Goal: Task Accomplishment & Management: Use online tool/utility

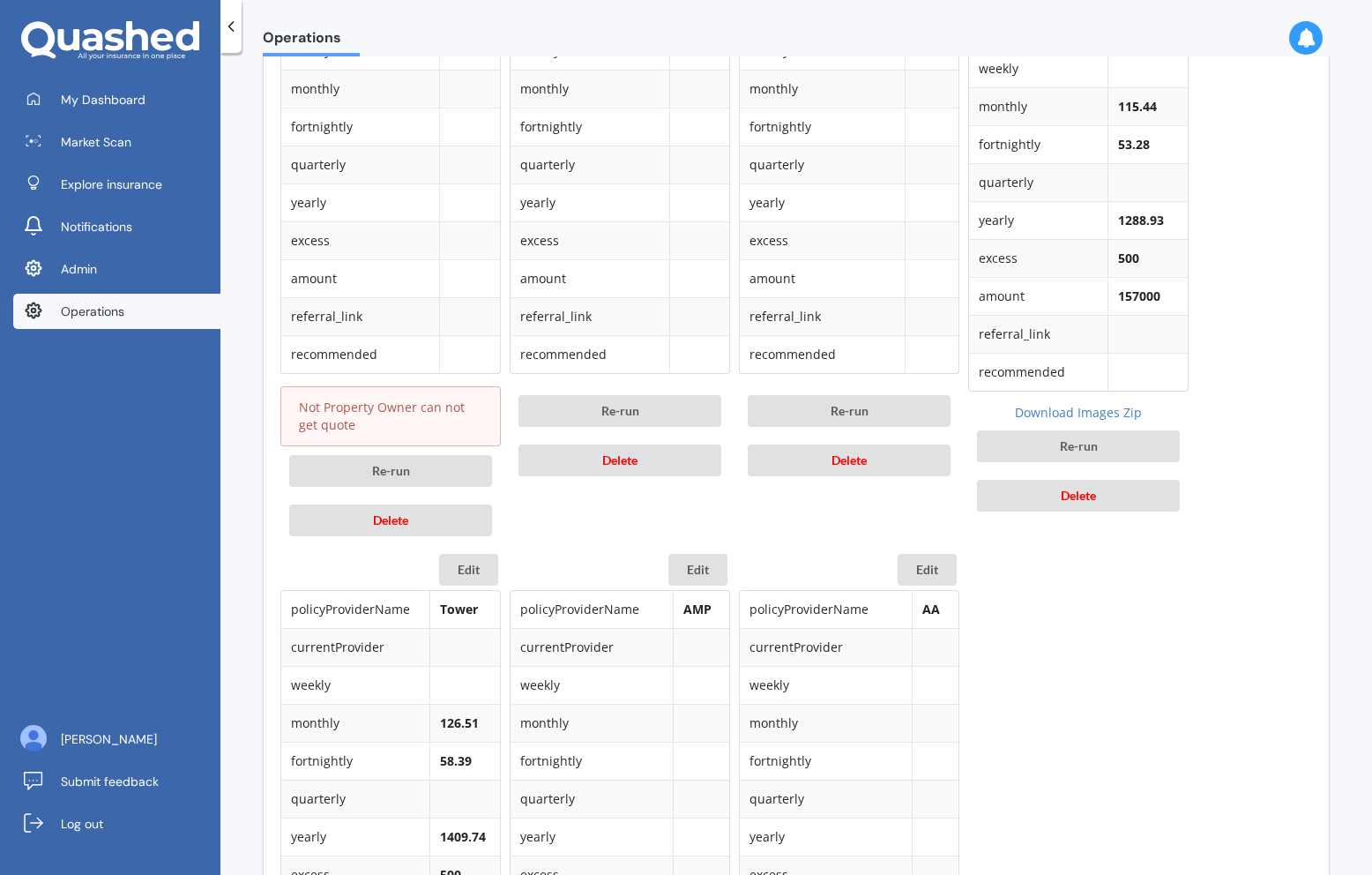
scroll to position [872, 0]
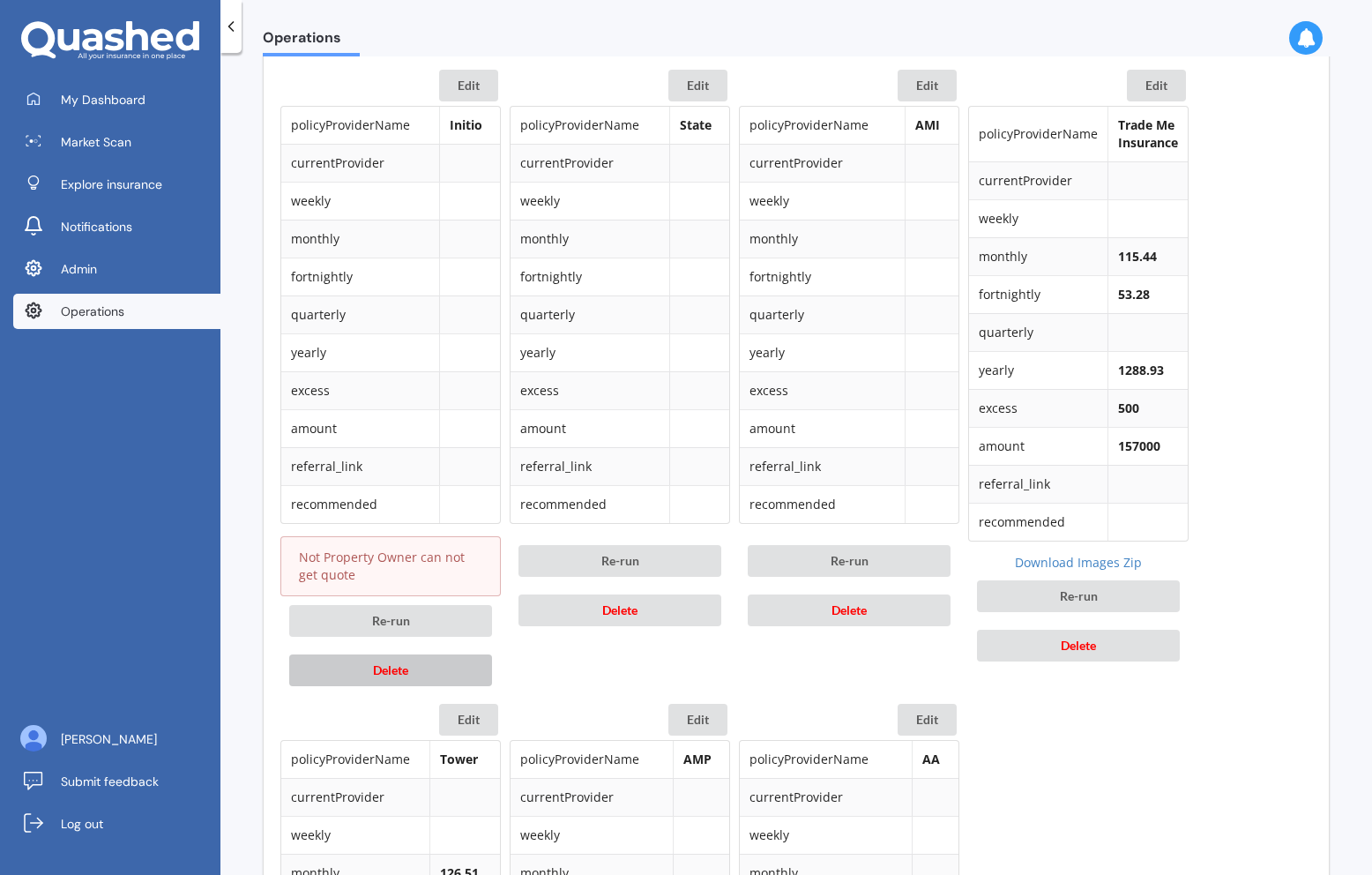
click at [442, 682] on button "Delete" at bounding box center [391, 669] width 203 height 31
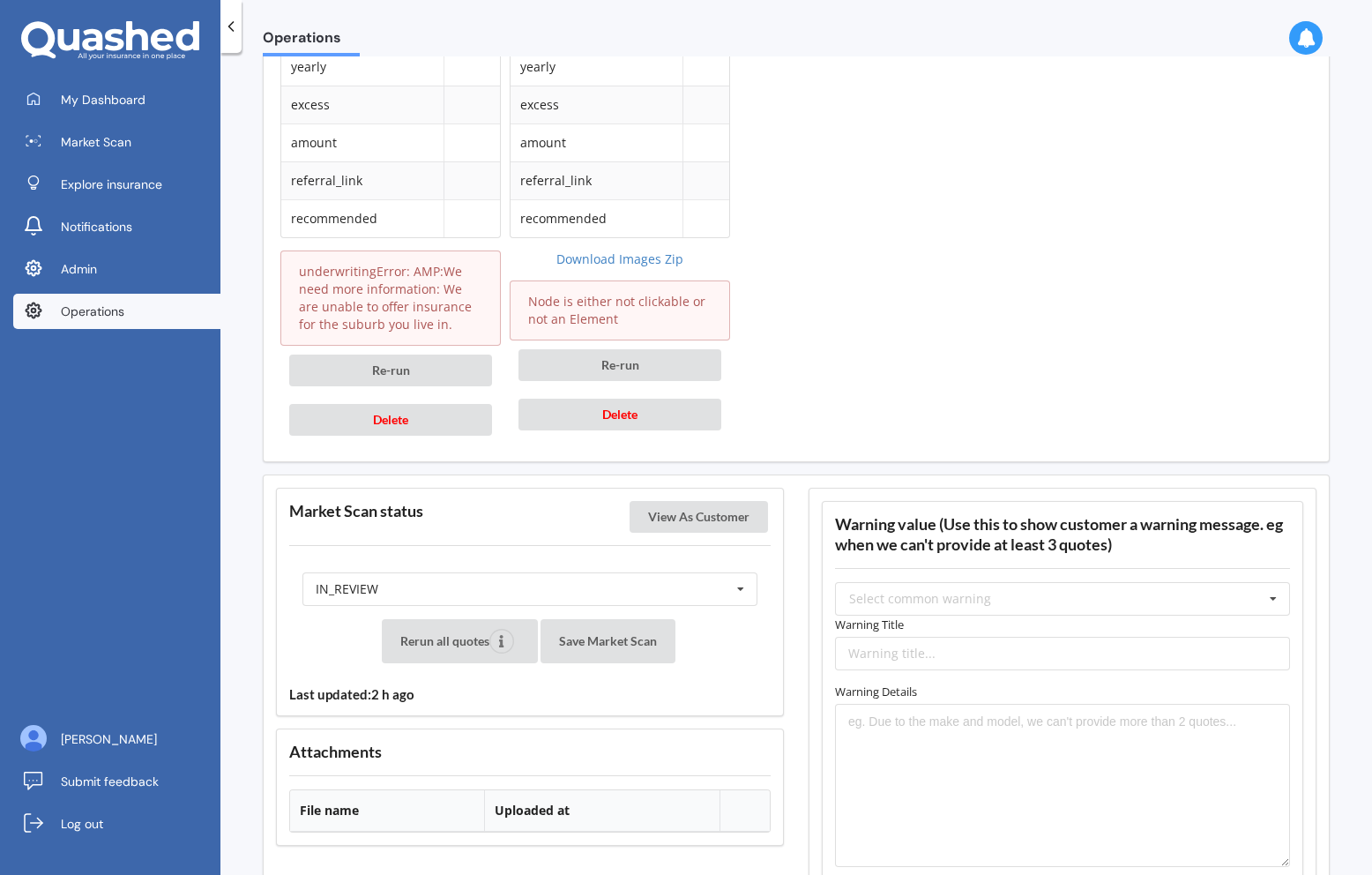
scroll to position [1781, 0]
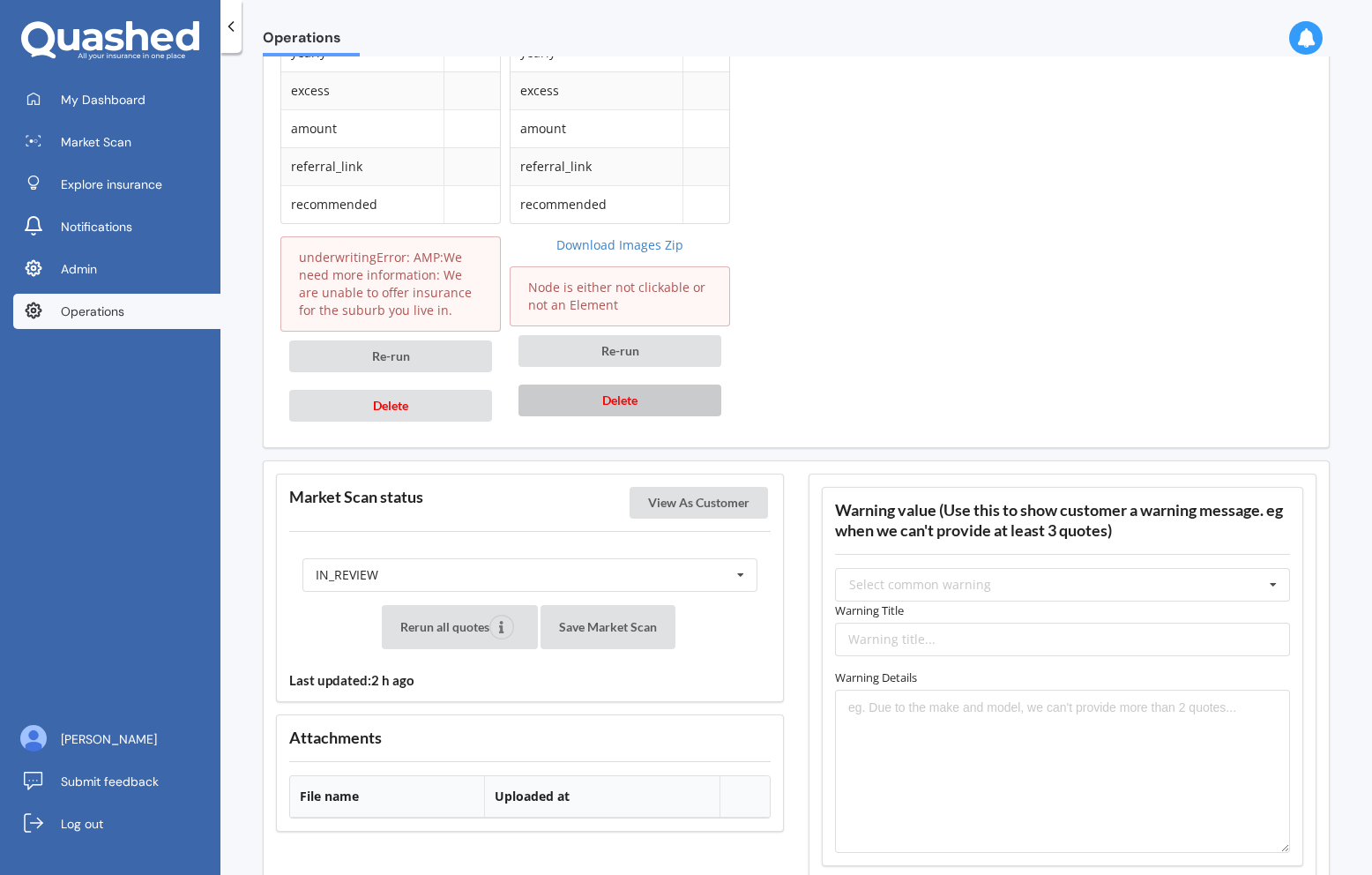
click at [677, 407] on button "Delete" at bounding box center [620, 400] width 203 height 31
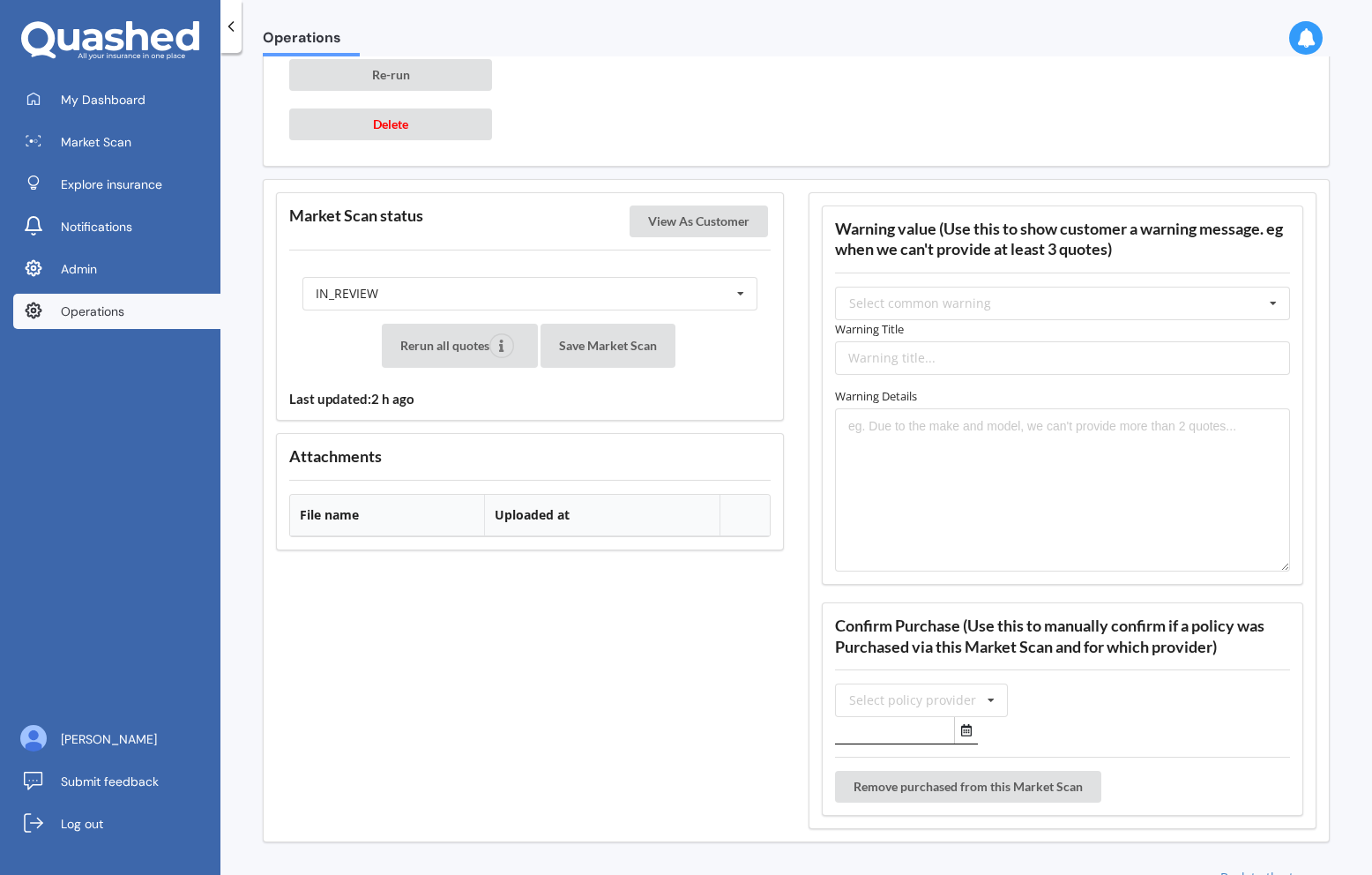
scroll to position [2072, 0]
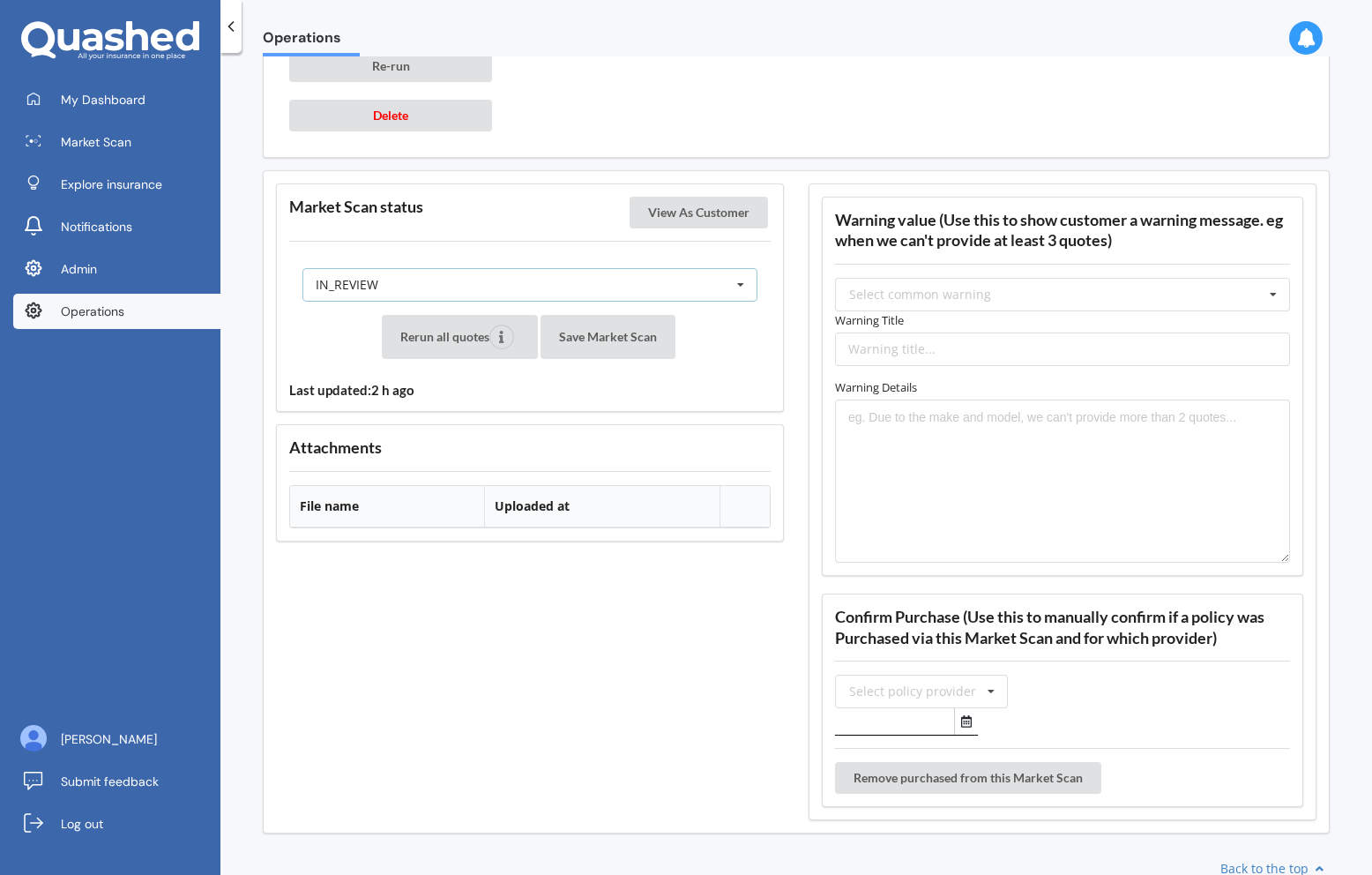
click at [676, 279] on div "IN_REVIEW READY PENDING VIEWED ABANDONED IN_REVIEW" at bounding box center [530, 284] width 456 height 33
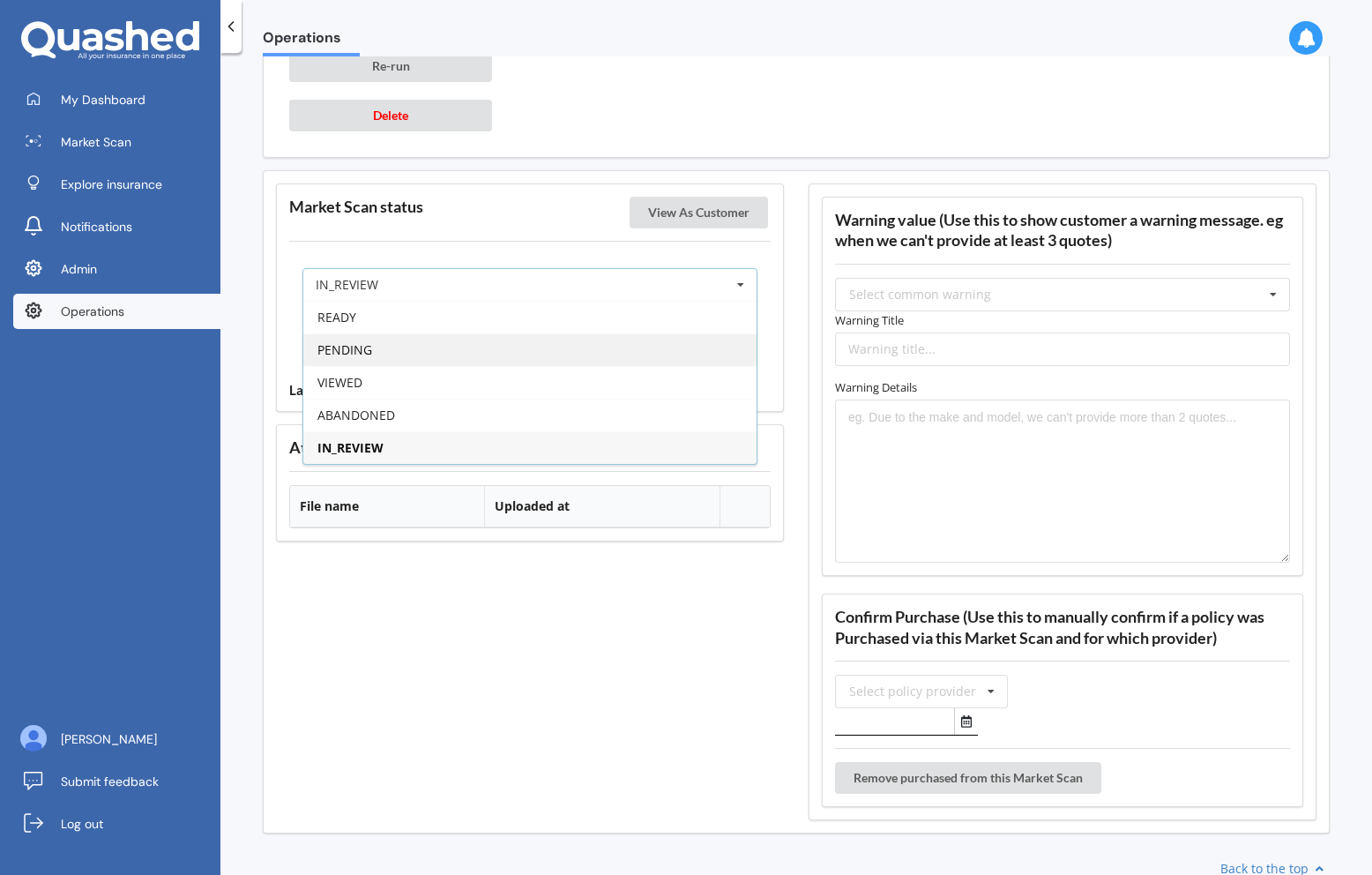
click at [640, 360] on div "PENDING" at bounding box center [530, 349] width 454 height 32
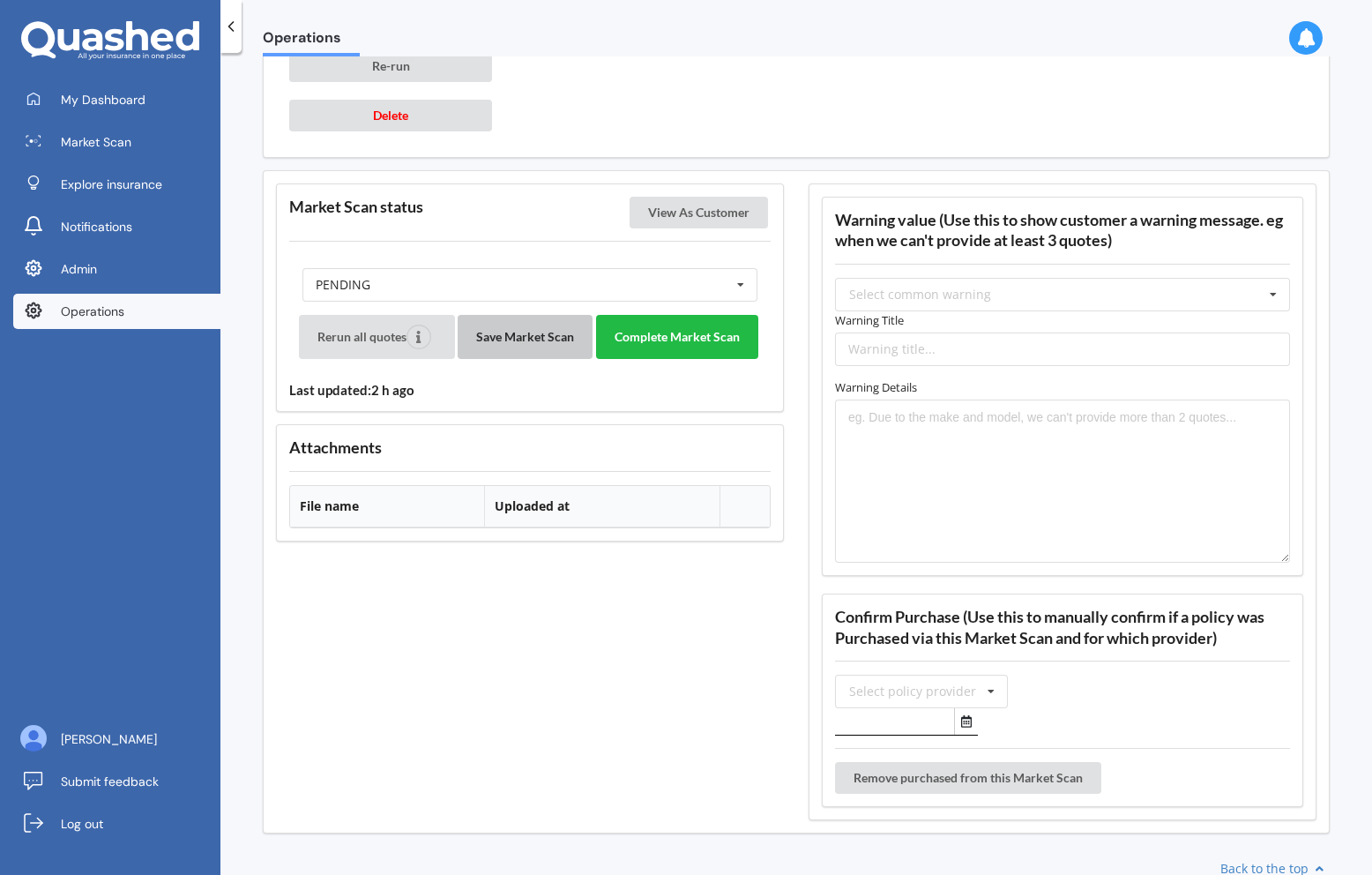
click at [507, 340] on button "Save Market Scan" at bounding box center [525, 336] width 135 height 44
click at [668, 211] on button "View As Customer" at bounding box center [699, 212] width 138 height 31
click at [679, 332] on button "Complete Market Scan" at bounding box center [677, 336] width 163 height 44
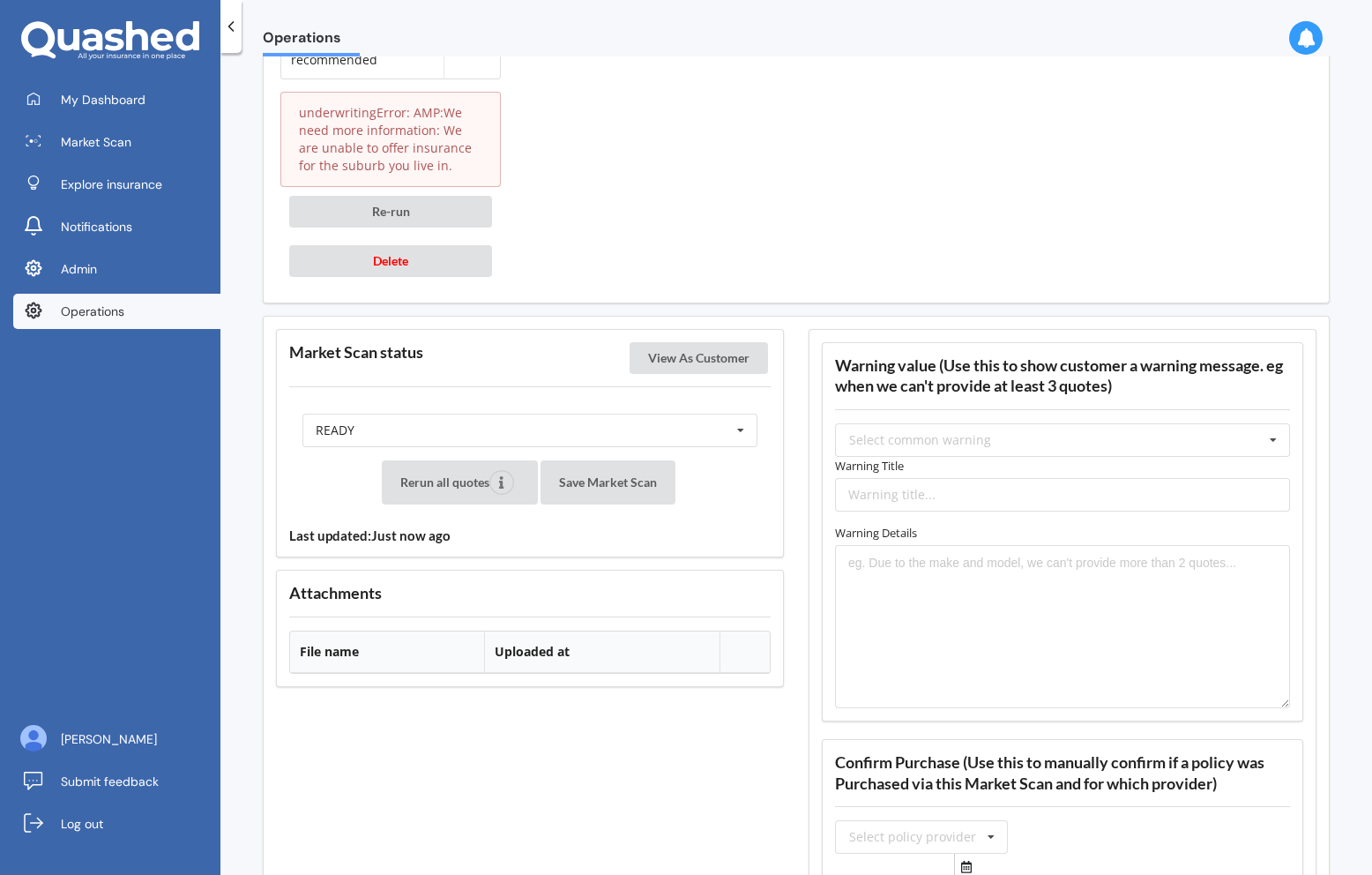
scroll to position [1930, 0]
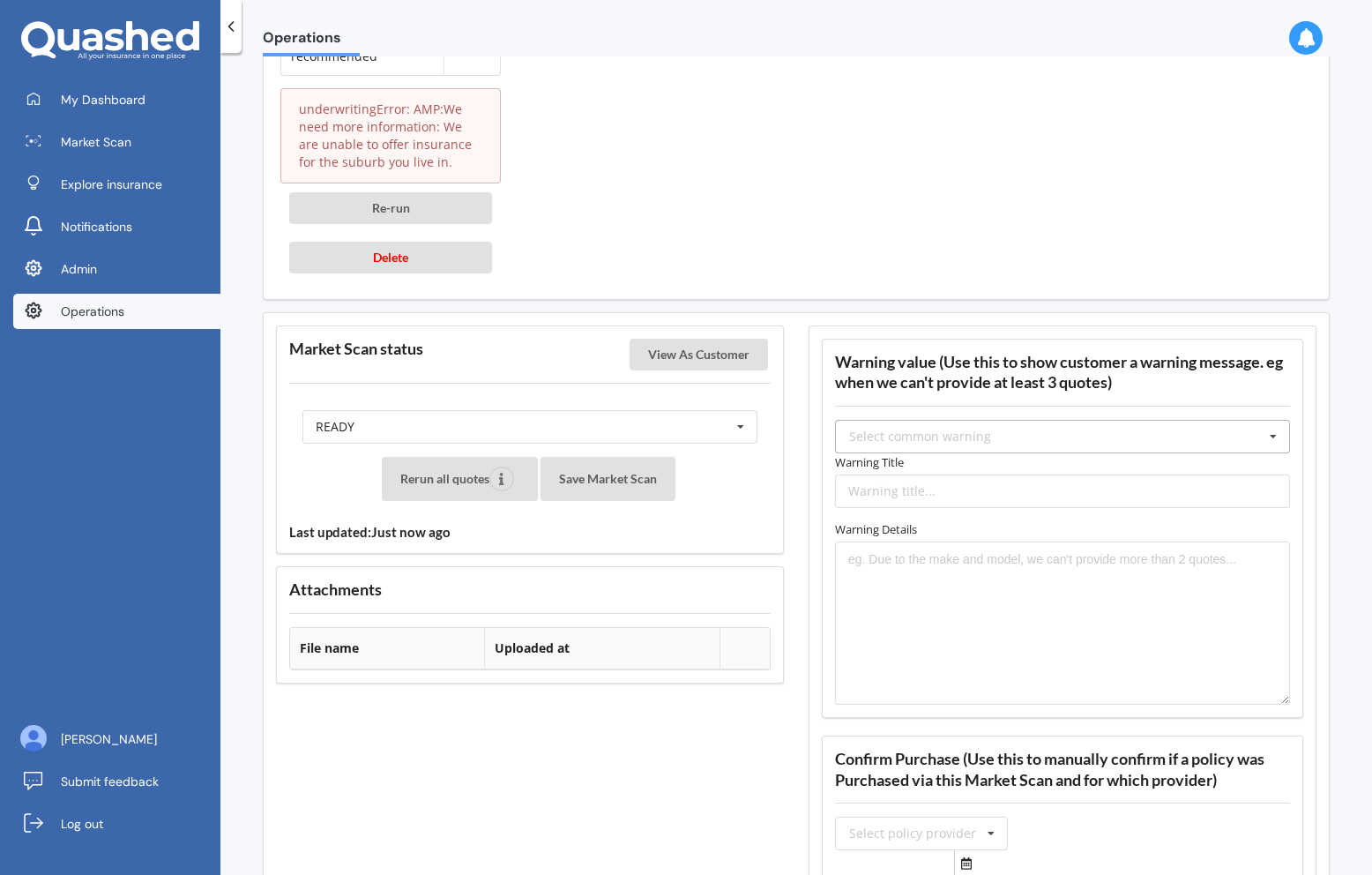
click at [944, 441] on div "Select common warning" at bounding box center [920, 437] width 142 height 13
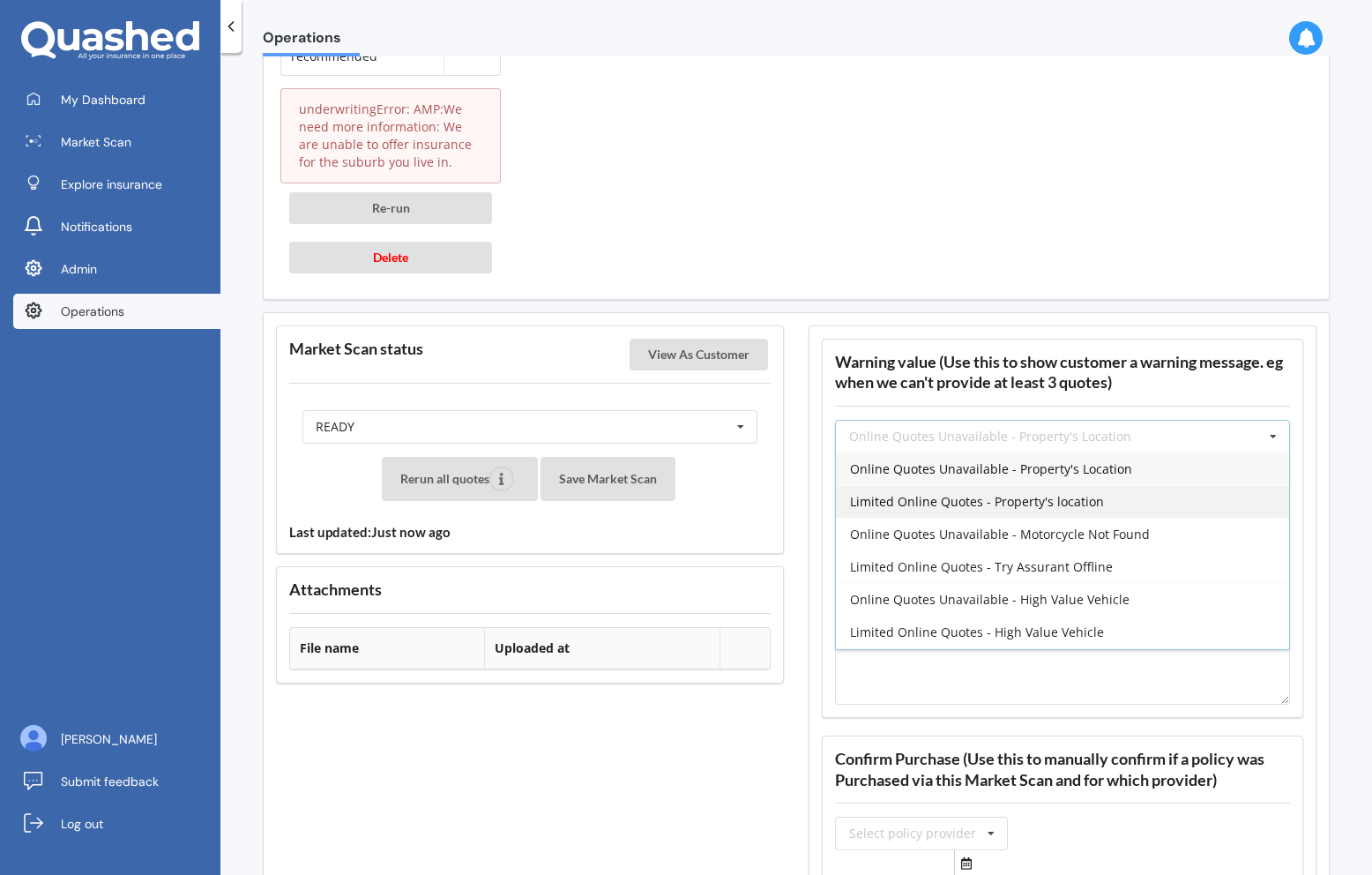
click at [943, 501] on span "Limited Online Quotes - Property's location" at bounding box center [977, 501] width 254 height 17
type input "Limited Online Quotes - Property's location"
type textarea "One or more insurers were unable to provide an online quote at the time of the …"
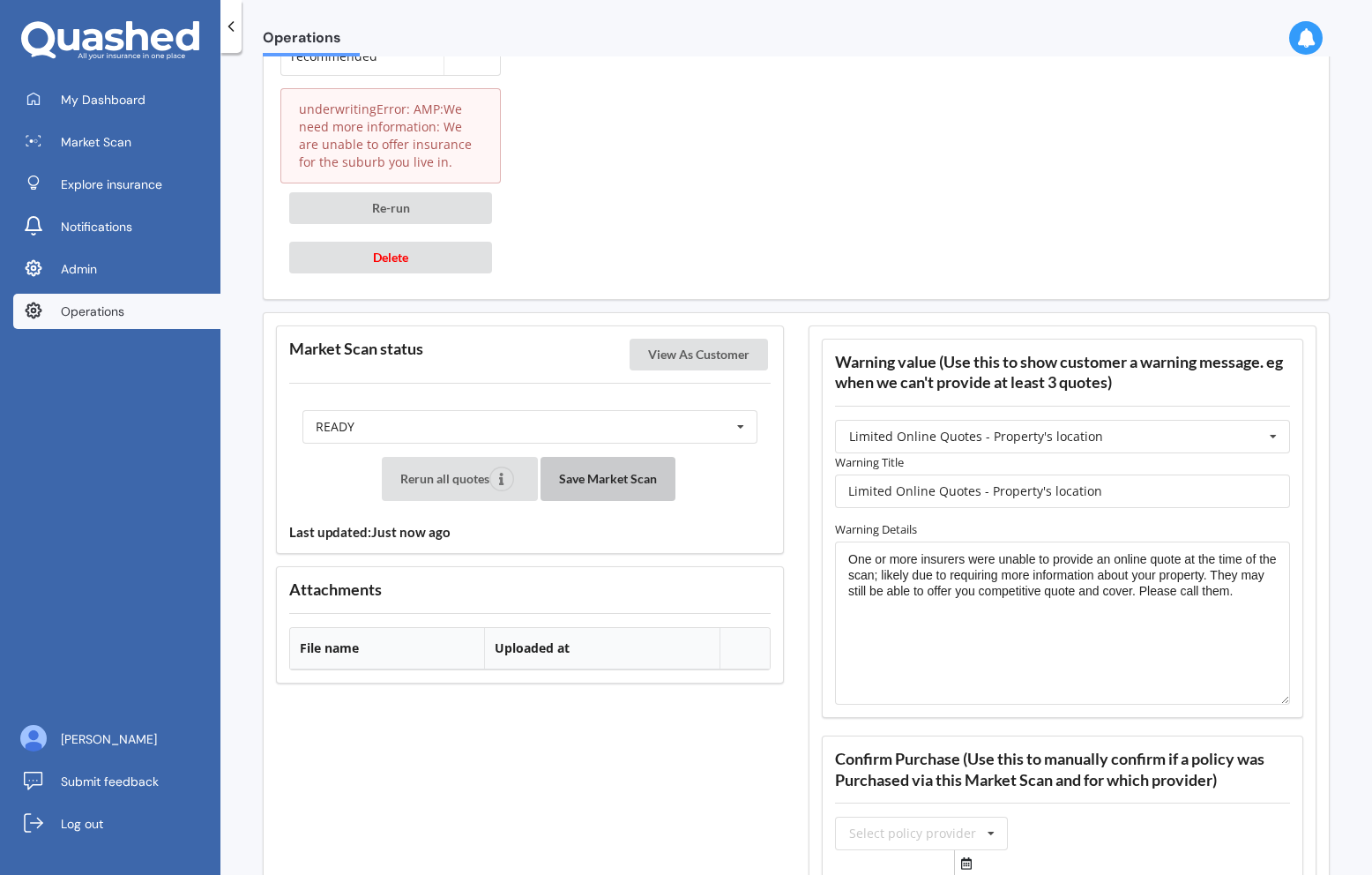
click at [580, 473] on button "Save Market Scan" at bounding box center [608, 478] width 135 height 44
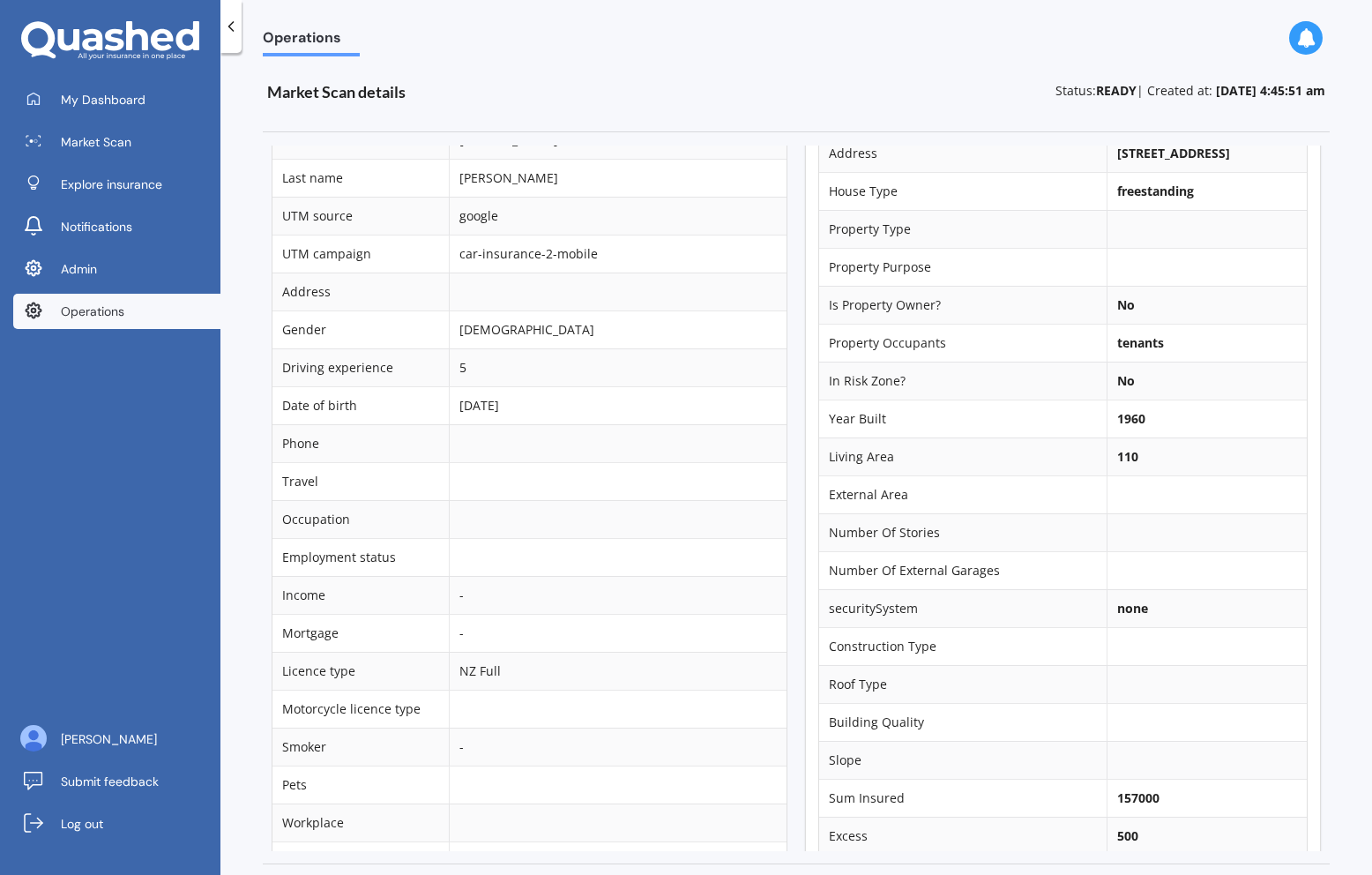
scroll to position [0, 0]
